Goal: Connect with others: Establish contact or relationships with other users

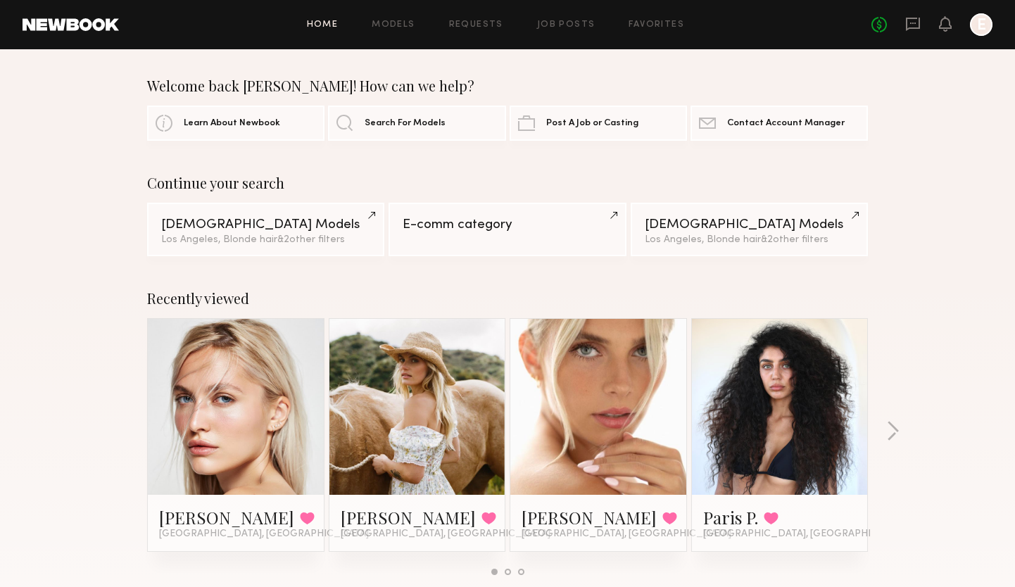
click at [265, 396] on link at bounding box center [236, 407] width 86 height 176
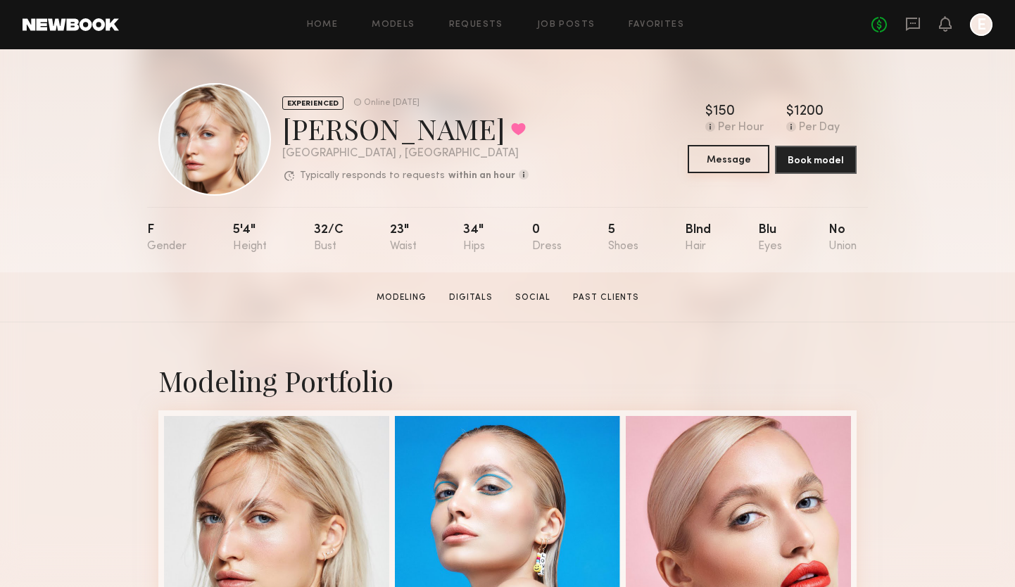
click at [719, 160] on button "Message" at bounding box center [729, 159] width 82 height 28
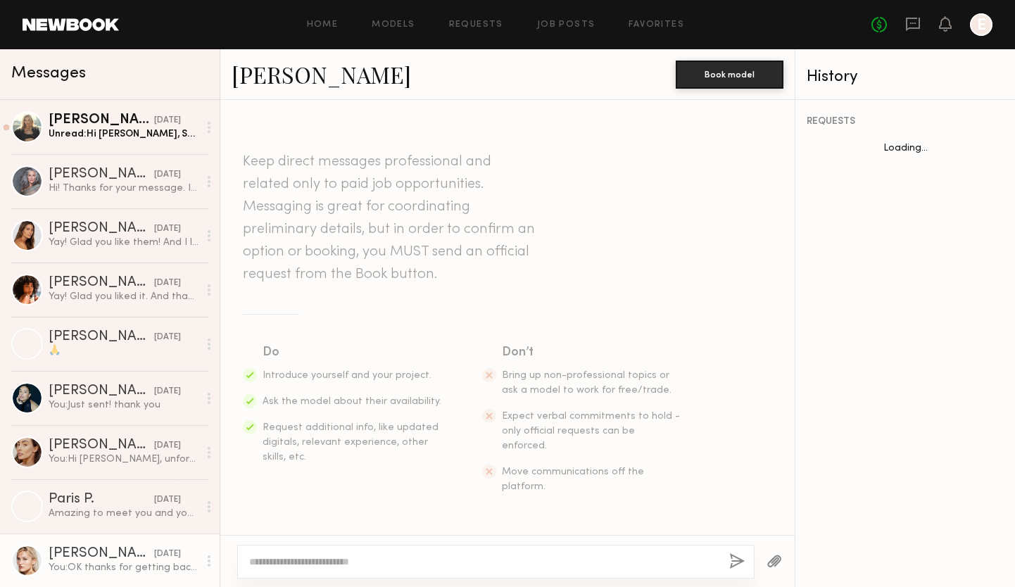
scroll to position [1387, 0]
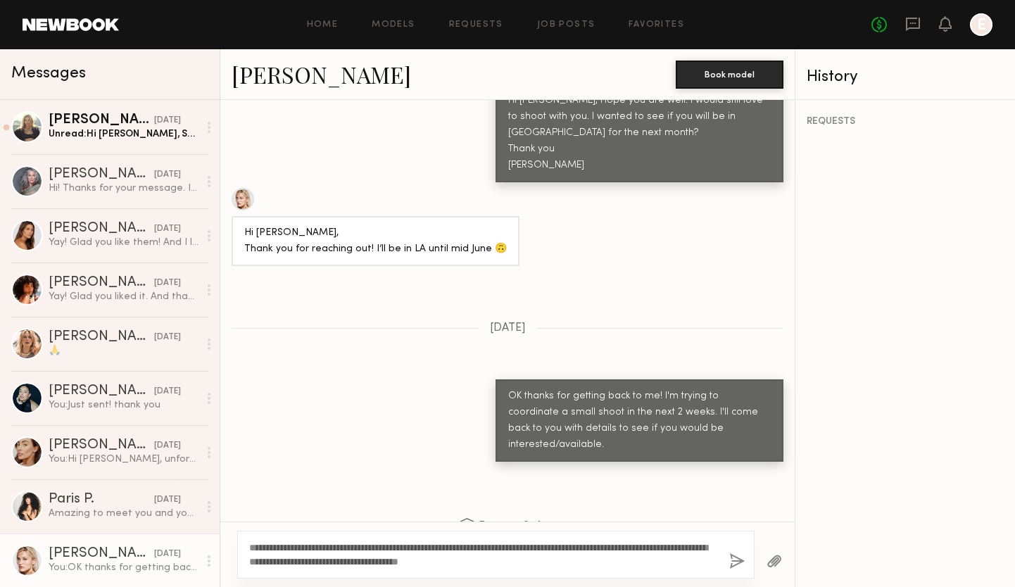
type textarea "**********"
click at [735, 563] on button "button" at bounding box center [736, 562] width 15 height 18
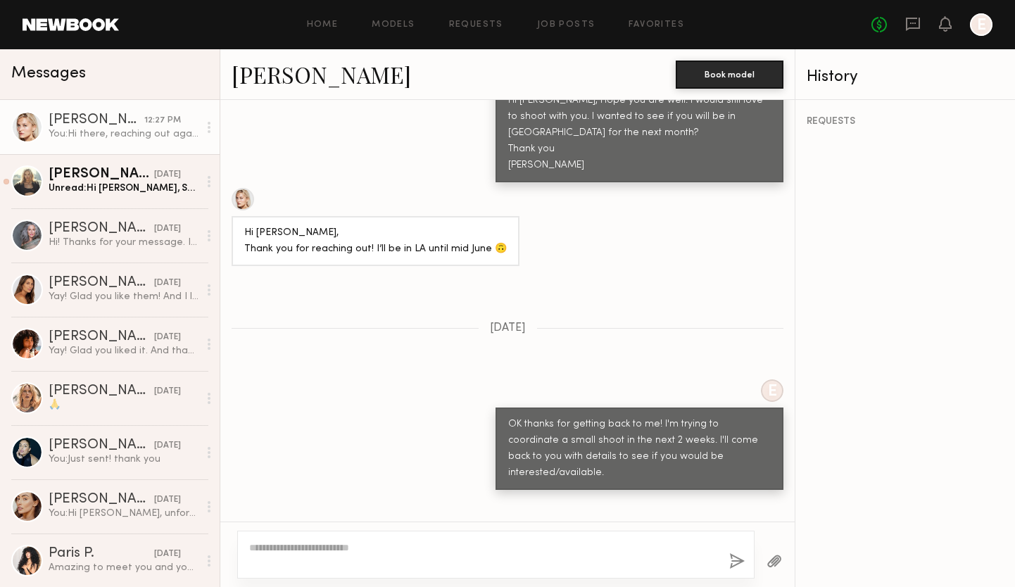
scroll to position [1700, 0]
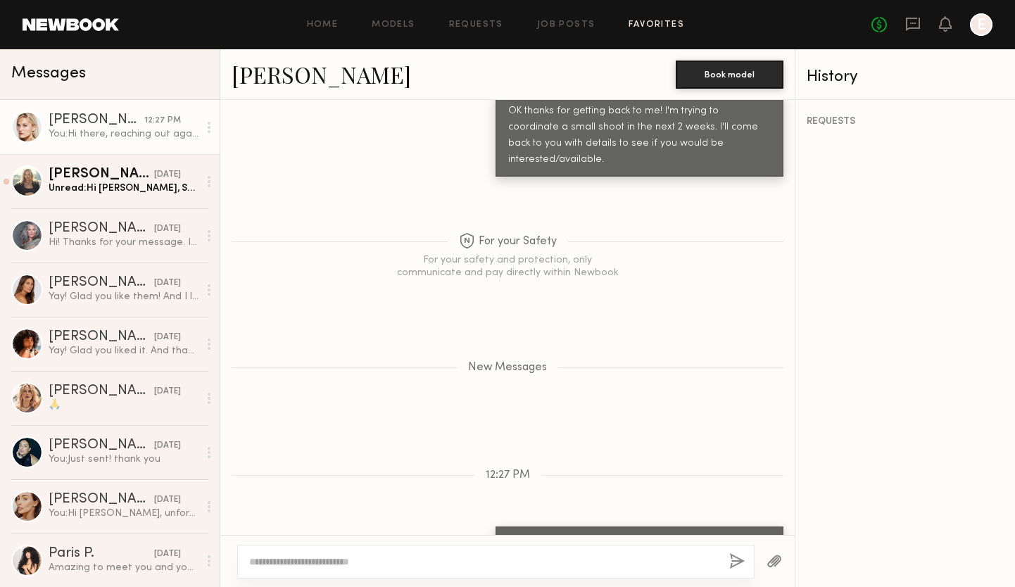
click at [662, 25] on link "Favorites" at bounding box center [657, 24] width 56 height 9
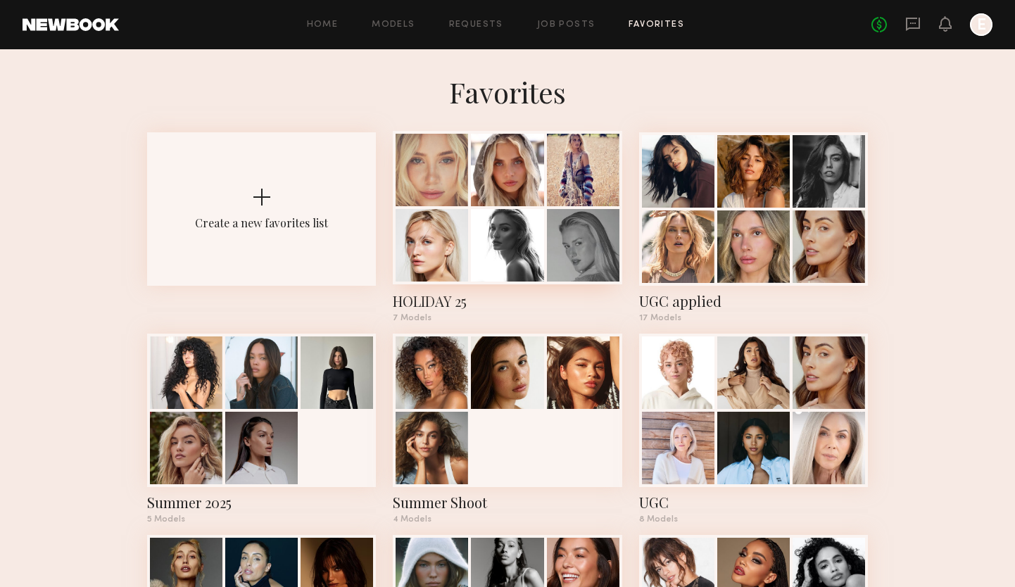
click at [438, 301] on div "HOLIDAY 25" at bounding box center [507, 301] width 229 height 20
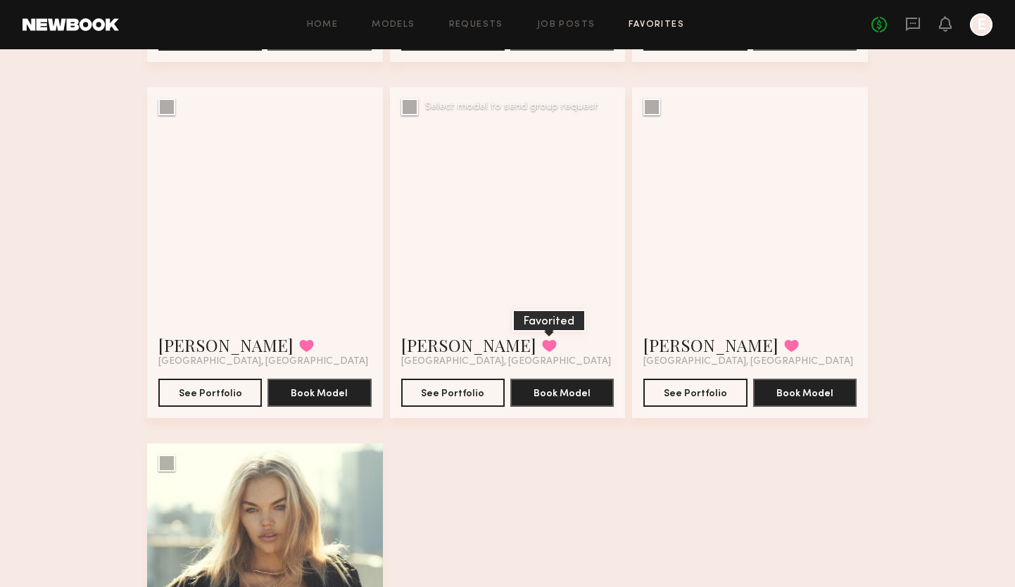
scroll to position [436, 0]
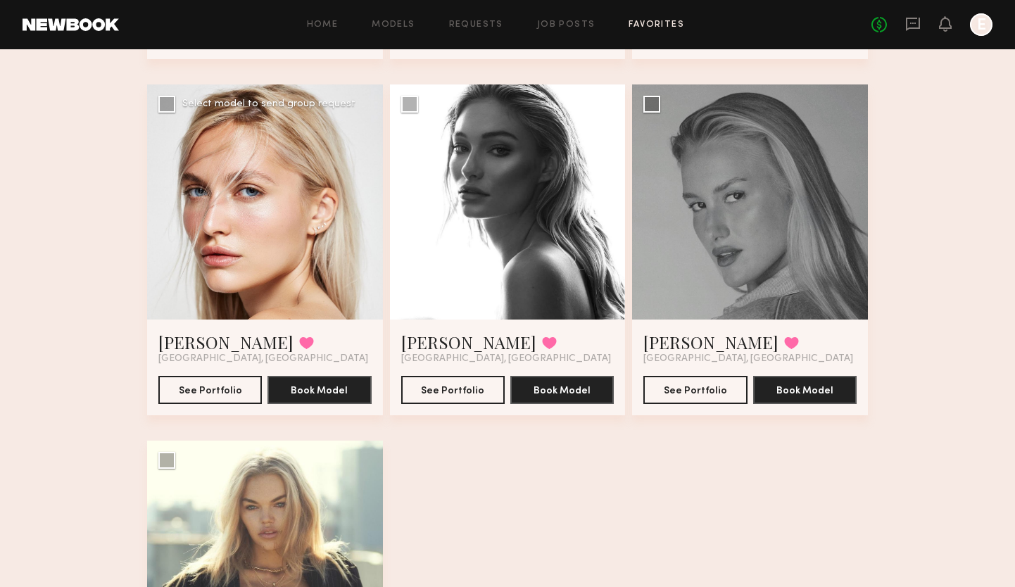
click at [304, 291] on div at bounding box center [265, 202] width 236 height 236
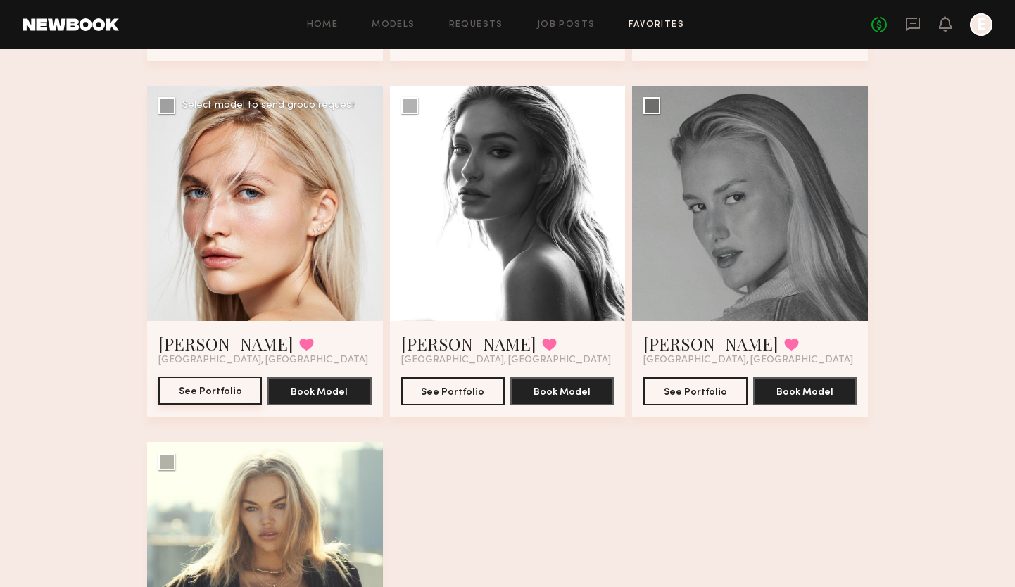
scroll to position [435, 1]
click at [212, 393] on button "See Portfolio" at bounding box center [209, 391] width 103 height 28
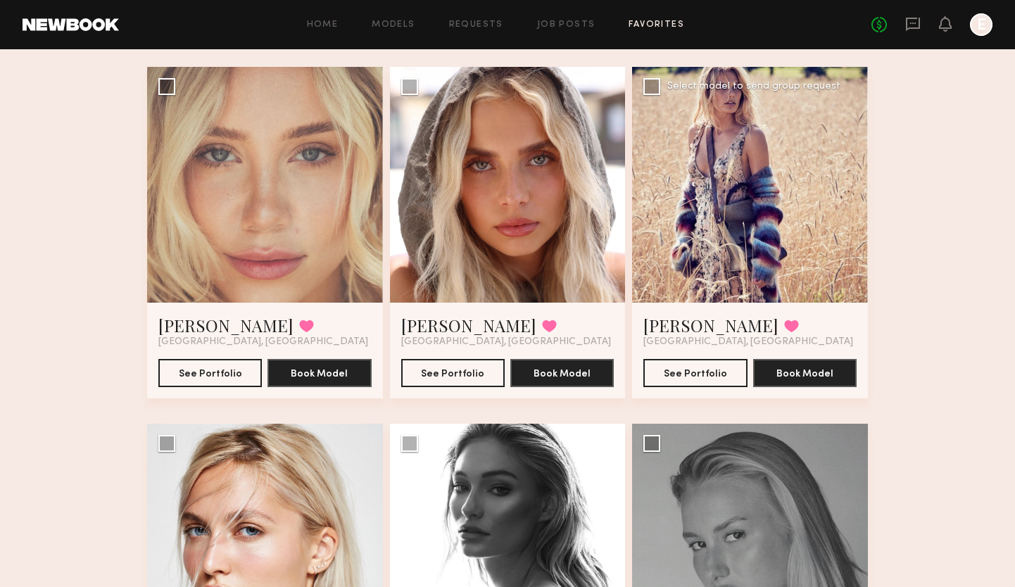
scroll to position [102, 0]
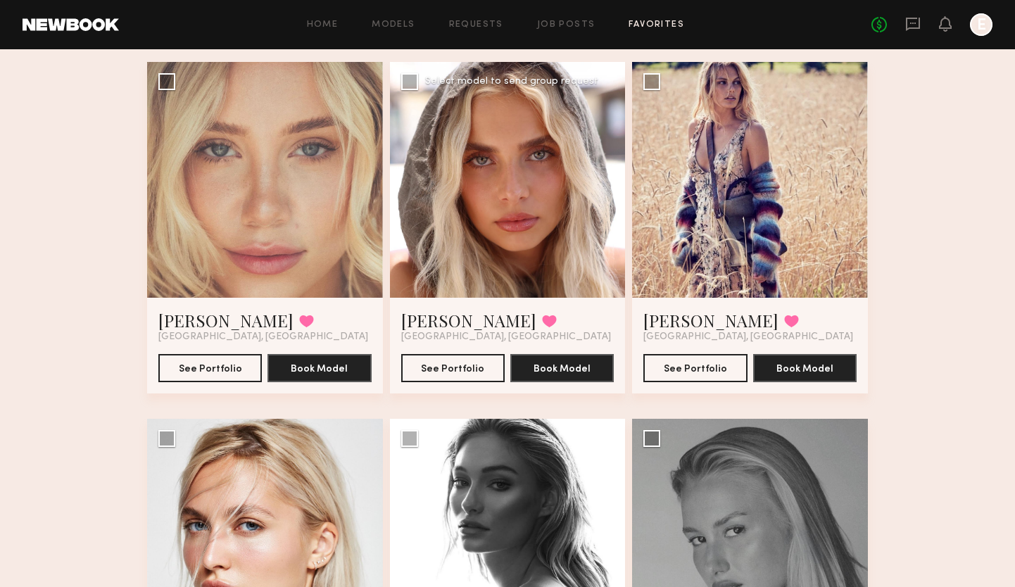
click at [532, 204] on div at bounding box center [508, 180] width 236 height 236
click at [768, 239] on div at bounding box center [750, 180] width 236 height 236
click at [805, 168] on div at bounding box center [750, 180] width 236 height 236
click at [752, 213] on div at bounding box center [750, 180] width 236 height 236
click at [693, 320] on link "Kristin K." at bounding box center [710, 320] width 135 height 23
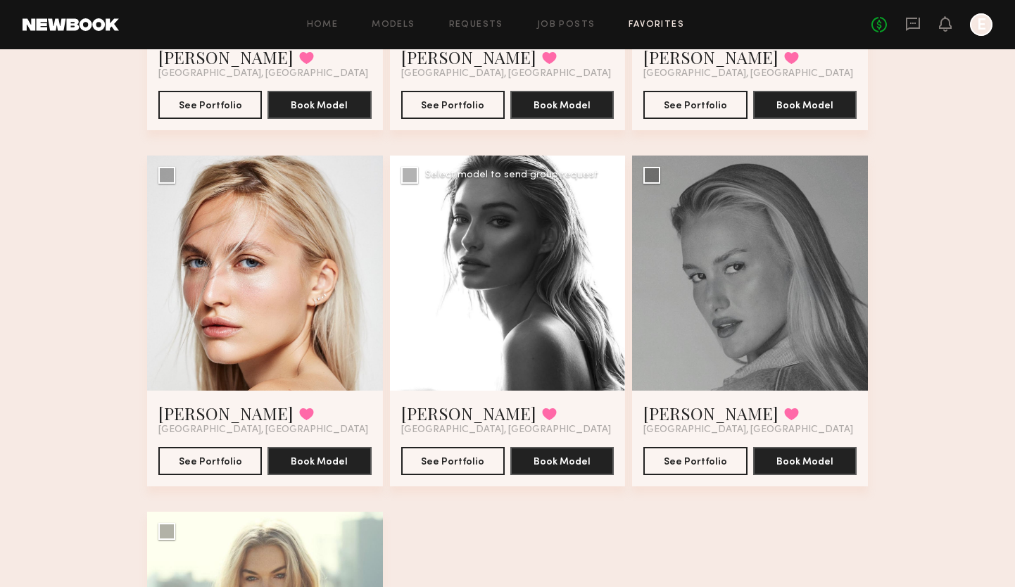
scroll to position [373, 0]
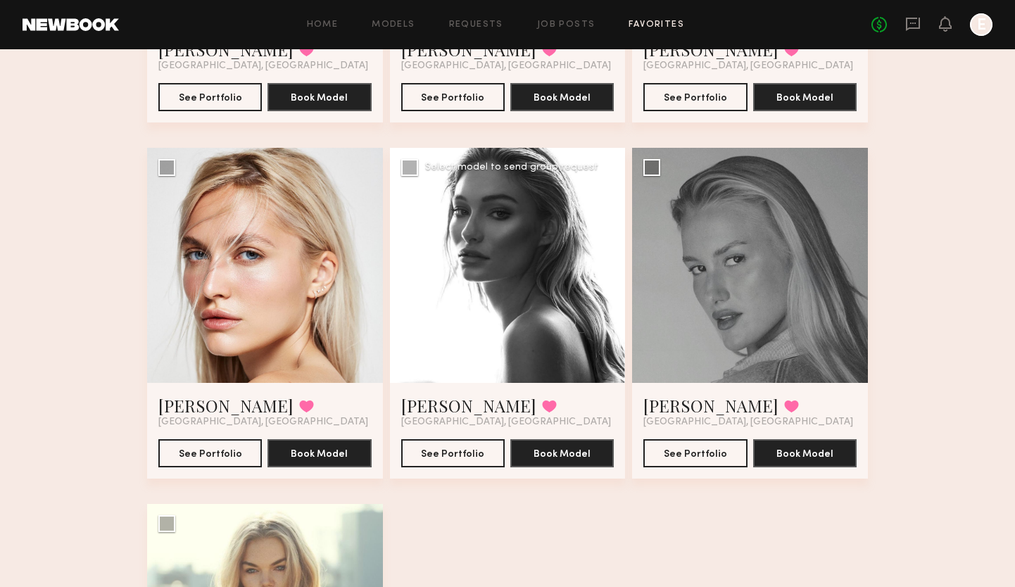
click at [504, 261] on div at bounding box center [508, 266] width 236 height 236
click at [446, 405] on link "Jessica F." at bounding box center [468, 405] width 135 height 23
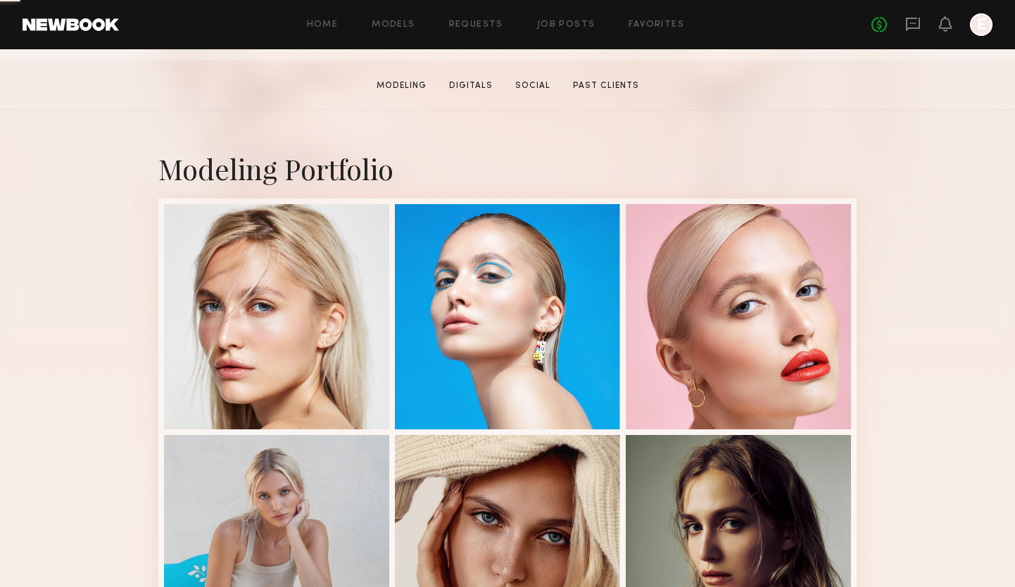
scroll to position [266, 0]
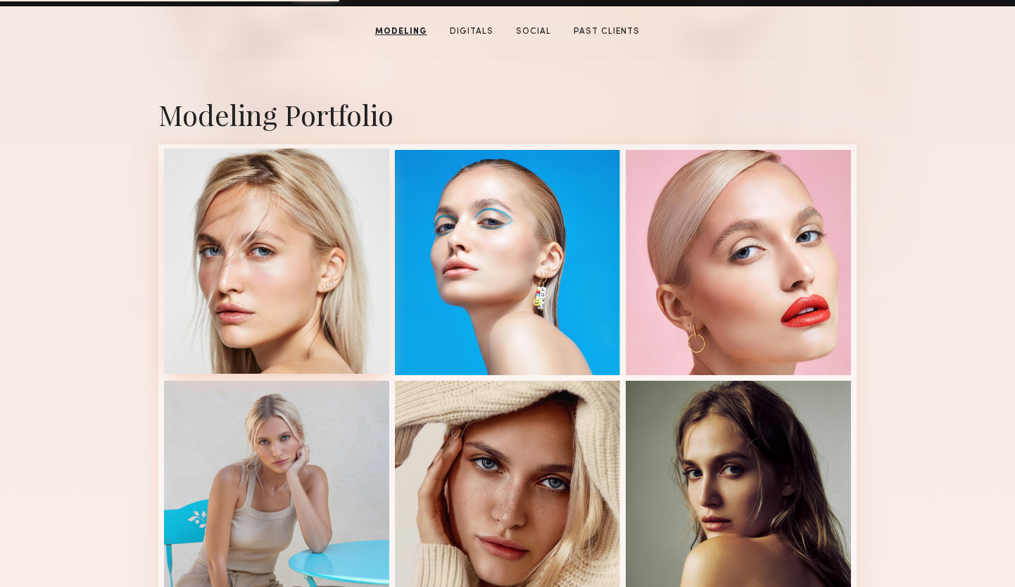
click at [313, 341] on div at bounding box center [276, 261] width 225 height 225
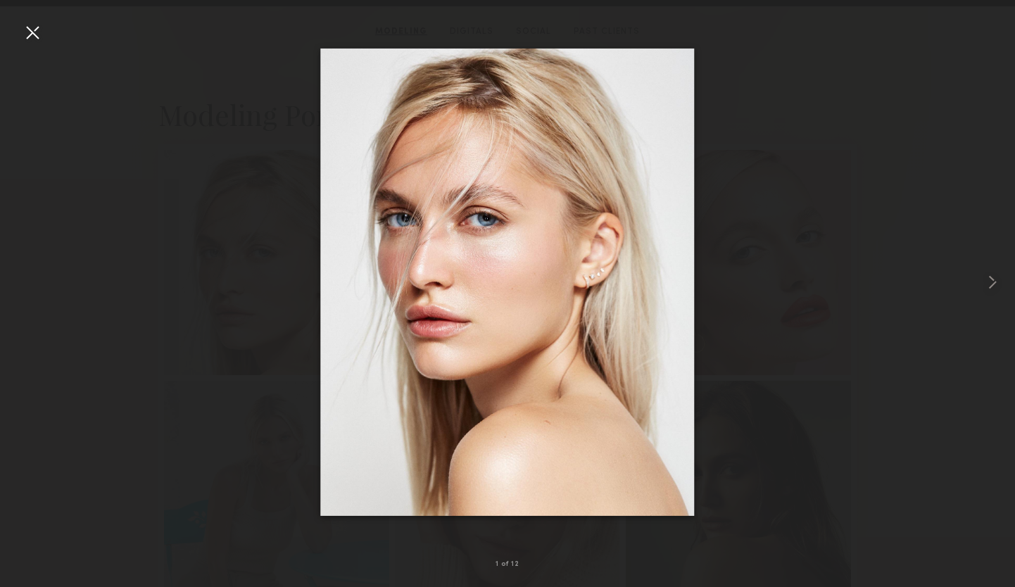
click at [27, 34] on div at bounding box center [32, 32] width 23 height 23
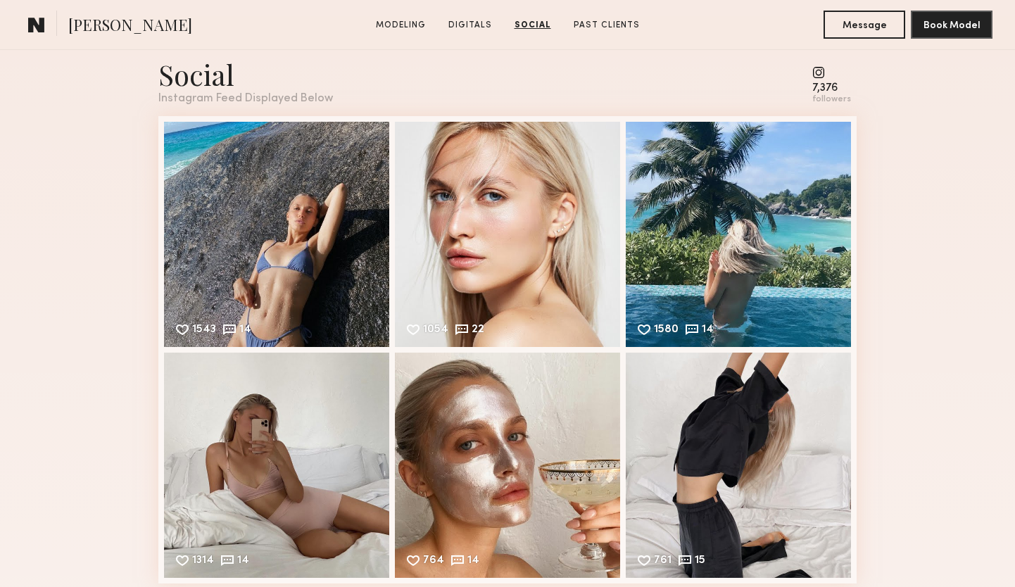
scroll to position [2006, 0]
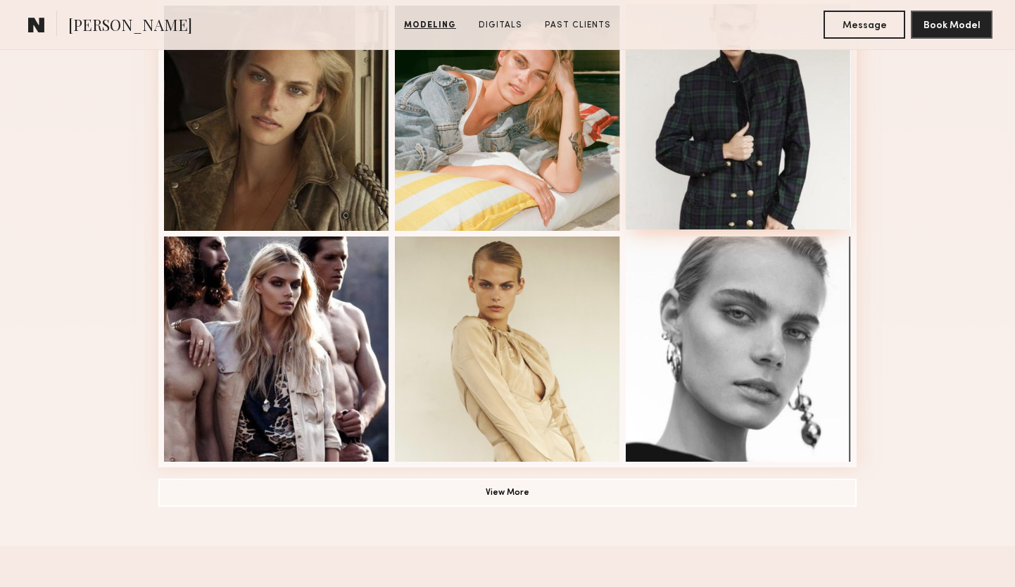
scroll to position [895, 0]
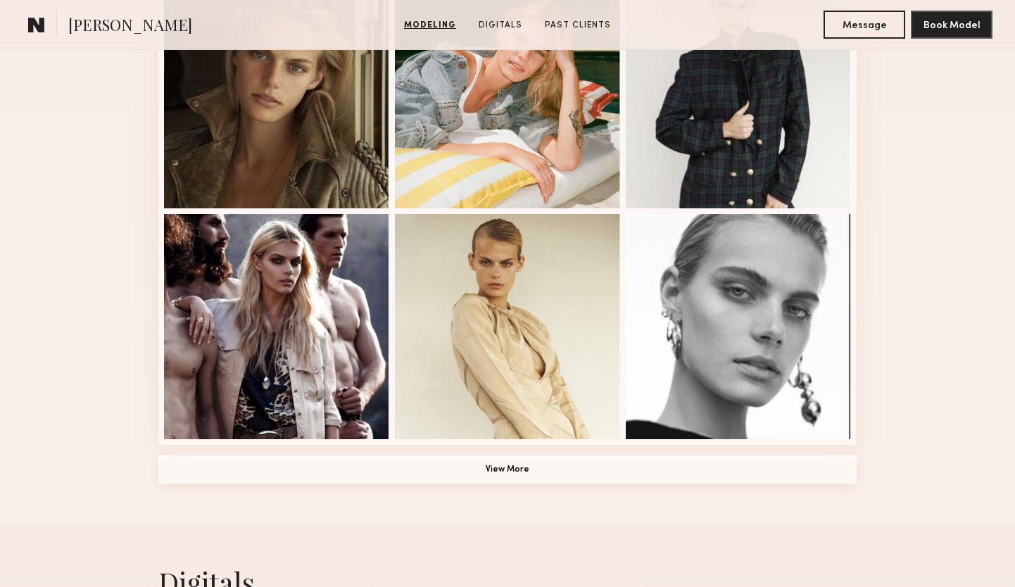
click at [584, 472] on button "View More" at bounding box center [507, 469] width 698 height 28
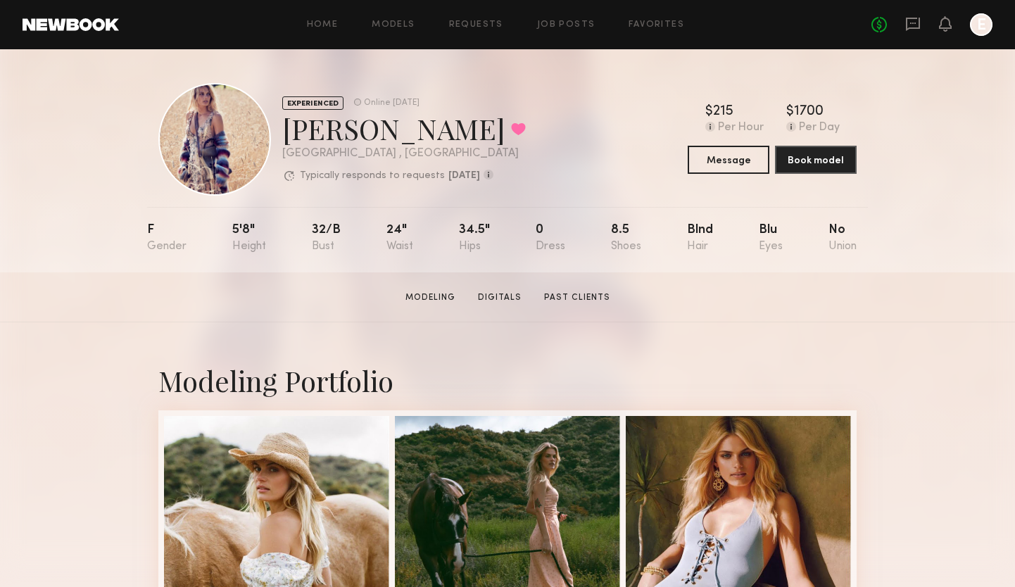
scroll to position [0, 0]
